Goal: Information Seeking & Learning: Understand process/instructions

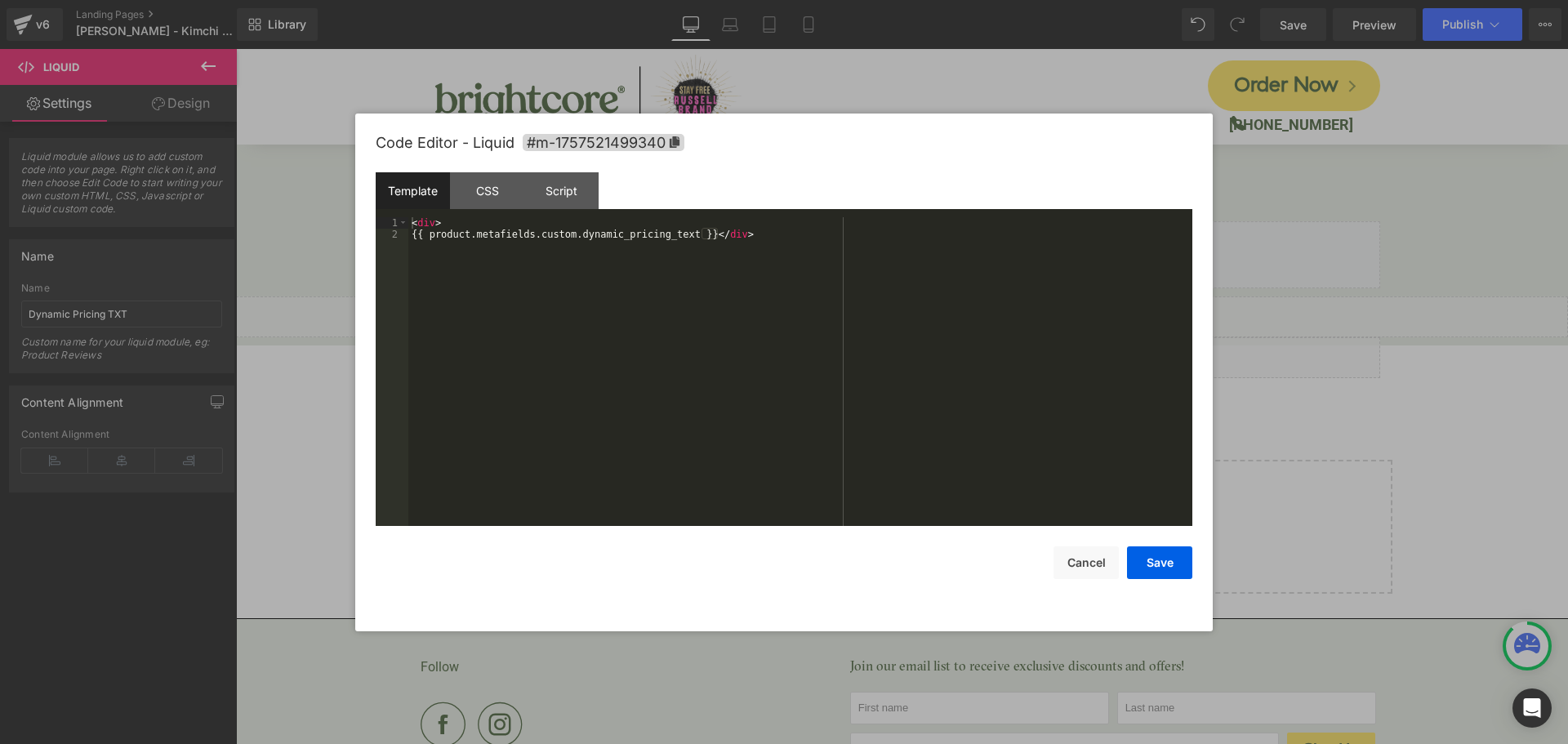
click at [895, 0] on div "Liquid You are previewing how the will restyle your page. You can not edit Elem…" at bounding box center [784, 0] width 1568 height 0
click at [503, 197] on div "CSS" at bounding box center [487, 191] width 74 height 37
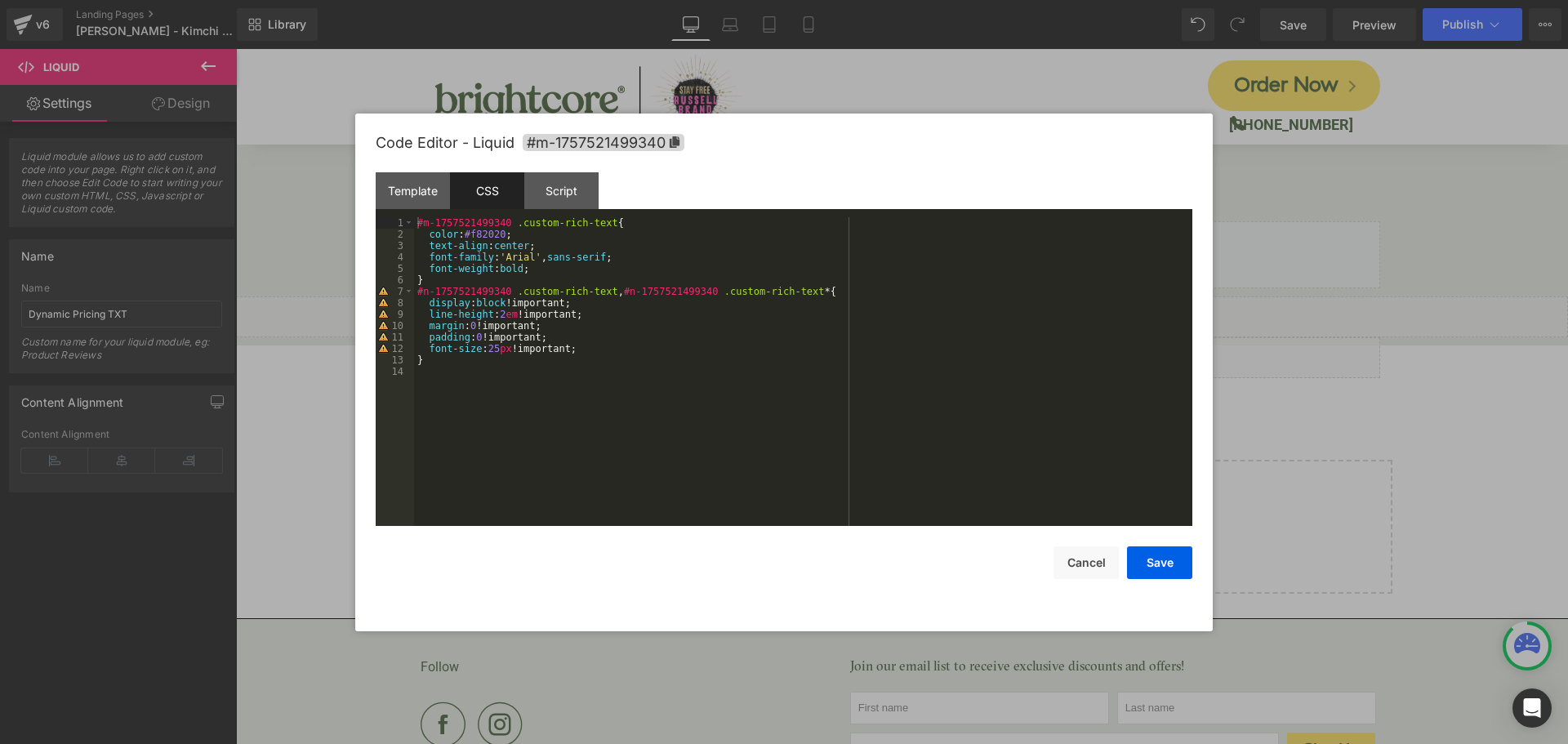
click at [816, 144] on div "Code Editor - Liquid #m-1757521499340" at bounding box center [784, 143] width 817 height 59
click at [1099, 569] on button "Cancel" at bounding box center [1086, 563] width 65 height 33
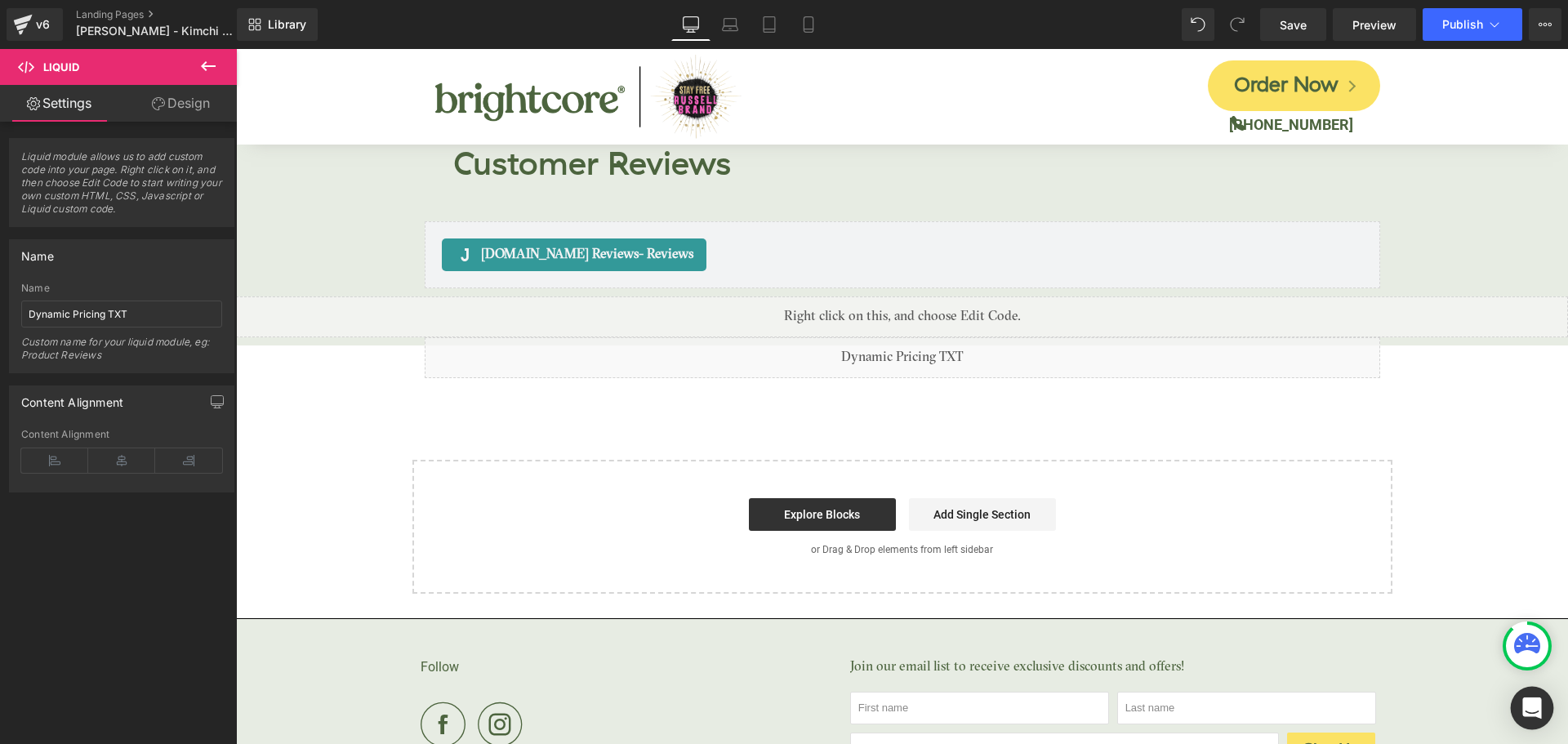
click at [1524, 720] on div "Open Intercom Messenger" at bounding box center [1533, 708] width 43 height 43
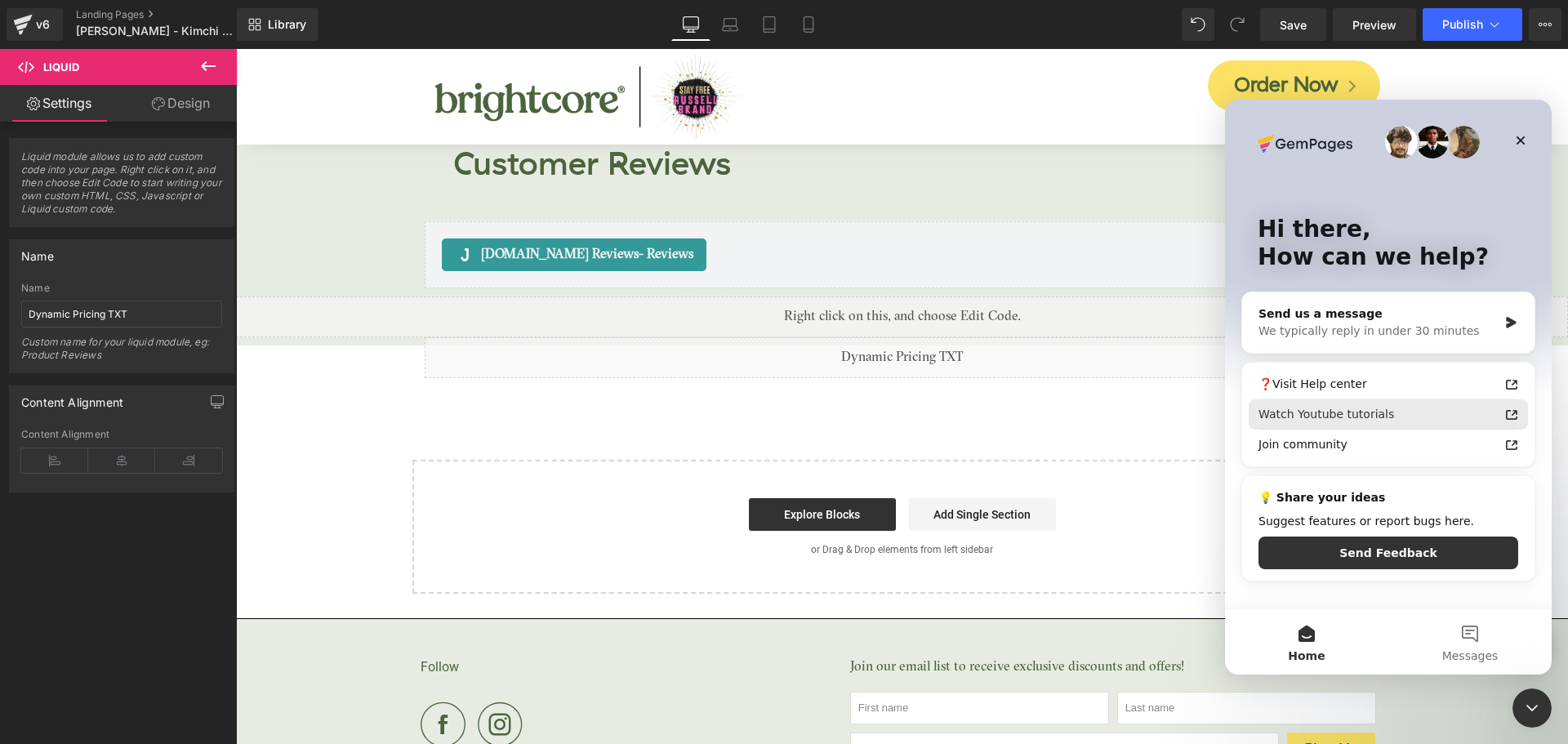
click at [1367, 407] on div "Watch Youtube tutorials" at bounding box center [1379, 414] width 241 height 17
click at [1564, 681] on div at bounding box center [784, 348] width 1568 height 695
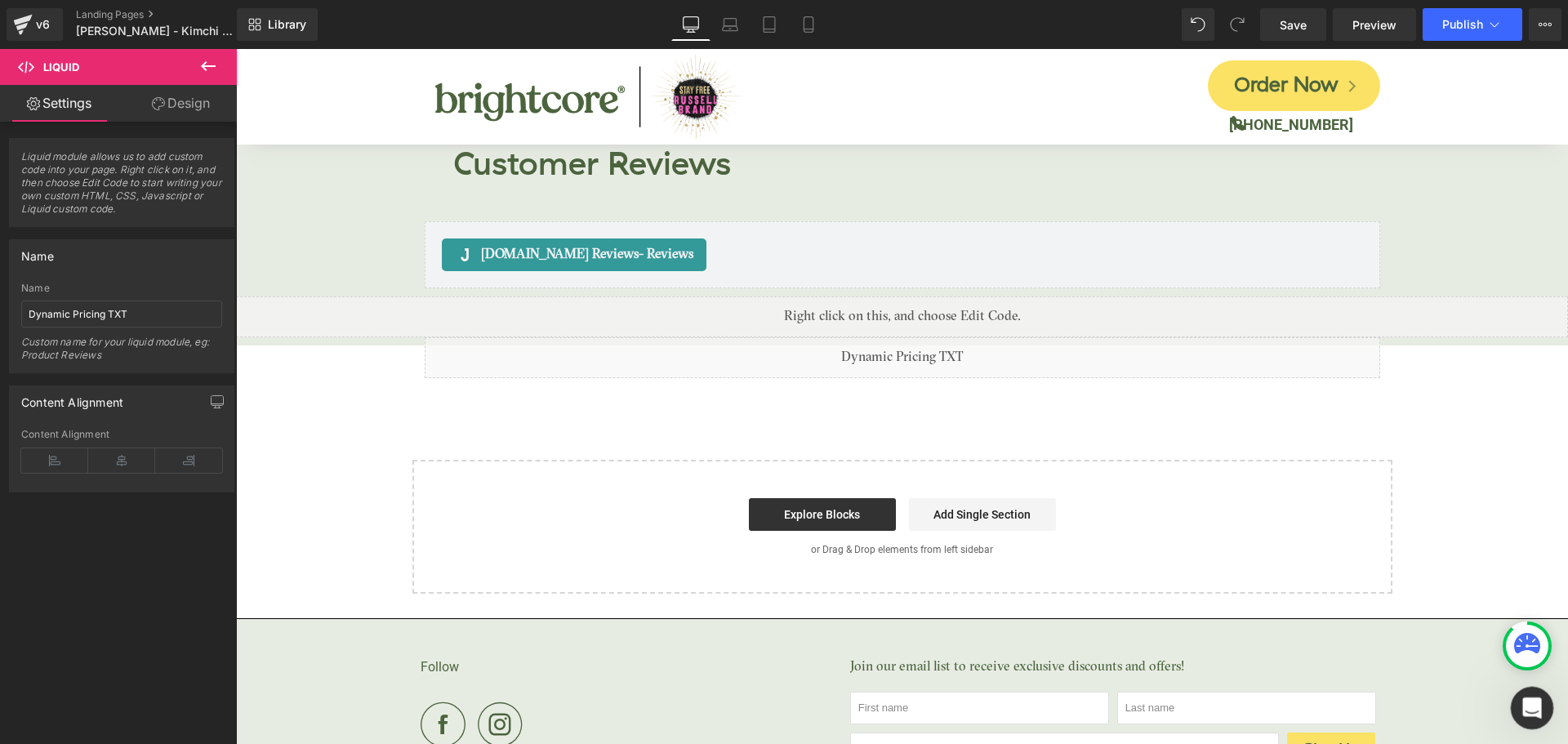
drag, startPoint x: 1538, startPoint y: 704, endPoint x: 1527, endPoint y: 691, distance: 17.0
click at [1540, 703] on icon "Open Intercom Messenger" at bounding box center [1530, 706] width 27 height 27
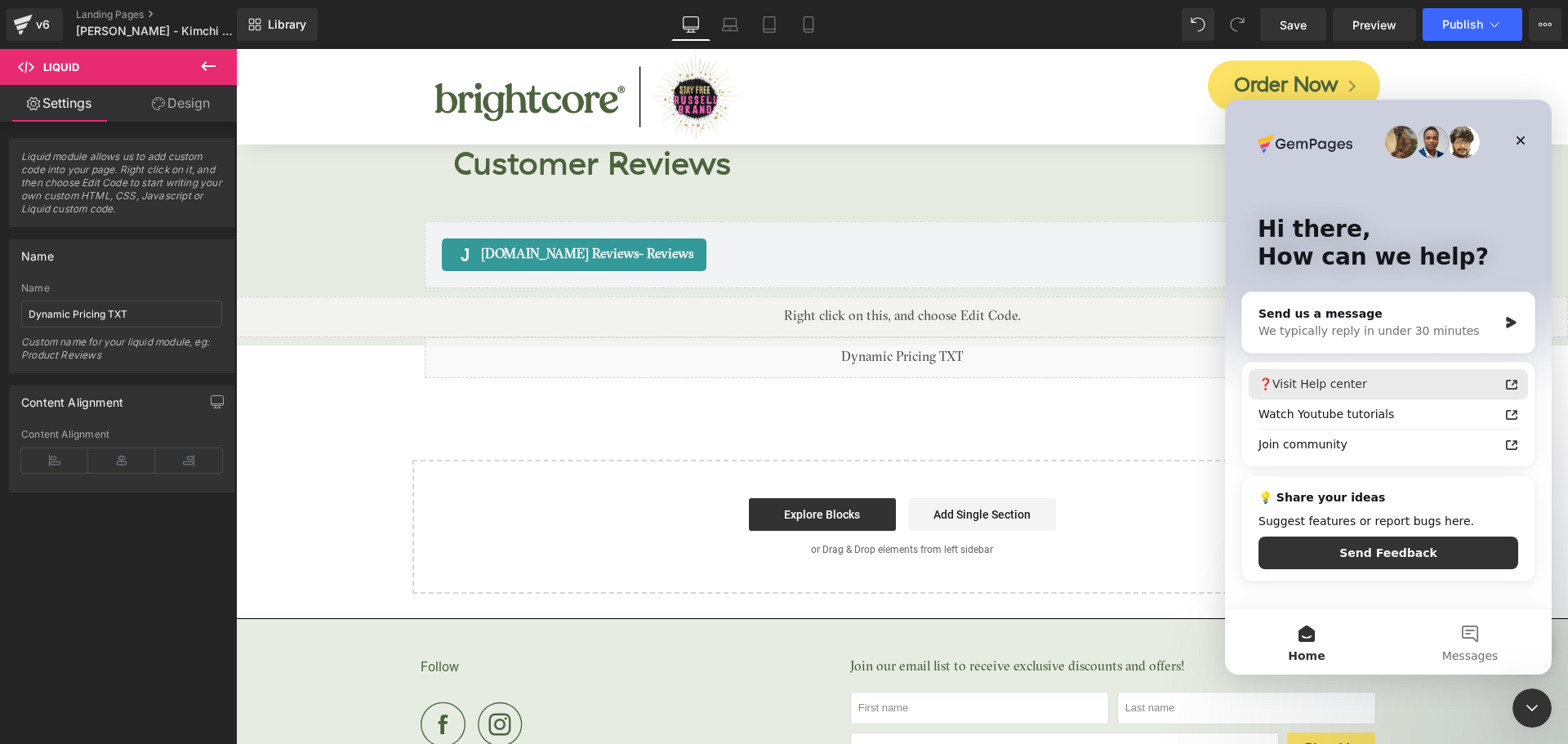
click at [1414, 386] on div "❓Visit Help center" at bounding box center [1379, 384] width 241 height 17
click at [1519, 138] on icon "Close" at bounding box center [1521, 141] width 9 height 9
